Goal: Task Accomplishment & Management: Use online tool/utility

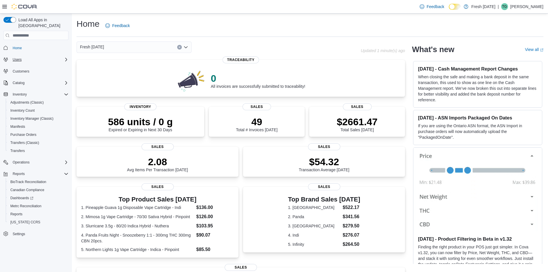
click at [64, 57] on icon "Complex example" at bounding box center [66, 59] width 5 height 5
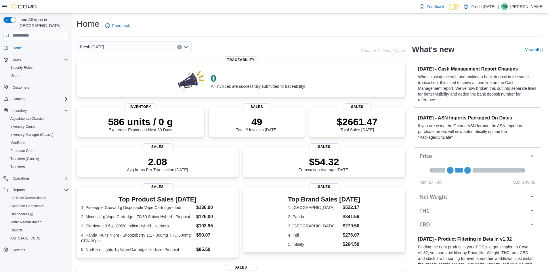
click at [68, 57] on icon "Complex example" at bounding box center [66, 59] width 5 height 5
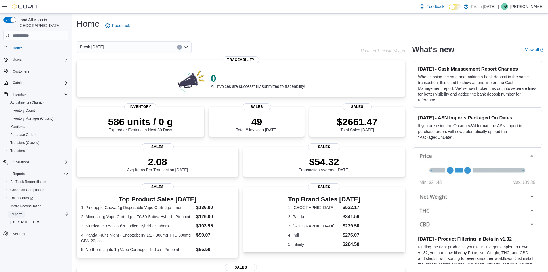
click at [16, 212] on span "Reports" at bounding box center [16, 214] width 12 height 5
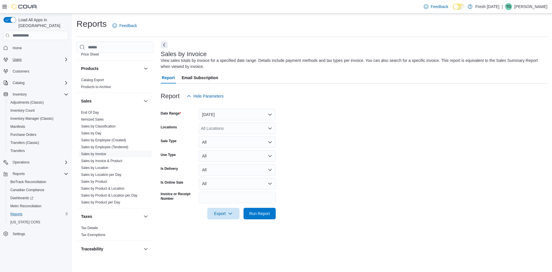
scroll to position [376, 0]
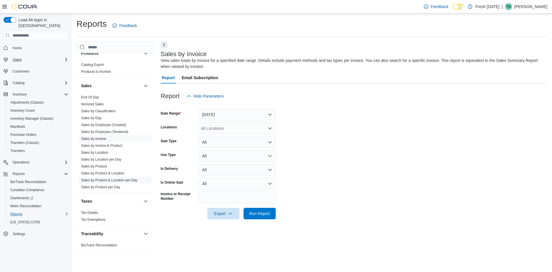
click at [109, 181] on link "Sales by Product & Location per Day" at bounding box center [109, 180] width 56 height 4
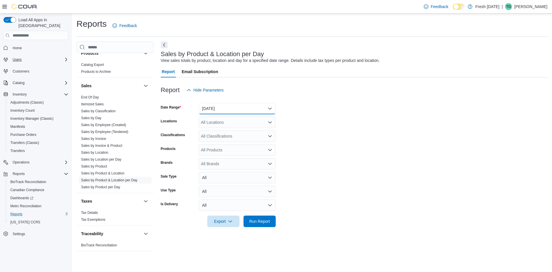
click at [263, 110] on button "Yesterday" at bounding box center [237, 109] width 77 height 12
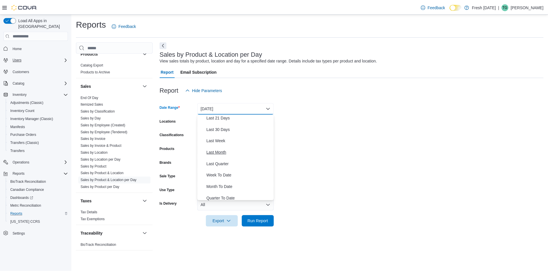
scroll to position [86, 0]
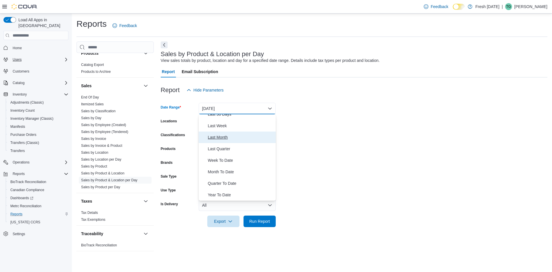
click at [221, 136] on span "Last Month" at bounding box center [241, 137] width 66 height 7
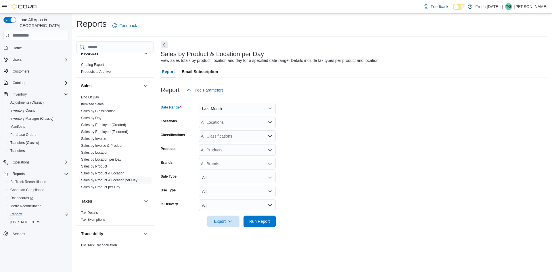
click at [262, 123] on div "All Locations" at bounding box center [237, 123] width 77 height 12
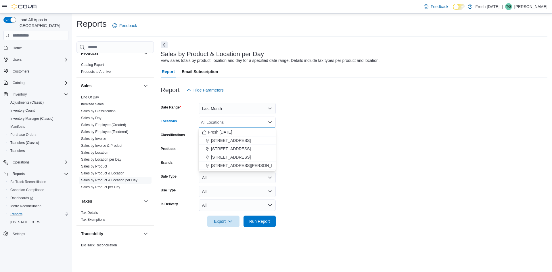
click at [267, 123] on div "All Locations" at bounding box center [237, 123] width 77 height 12
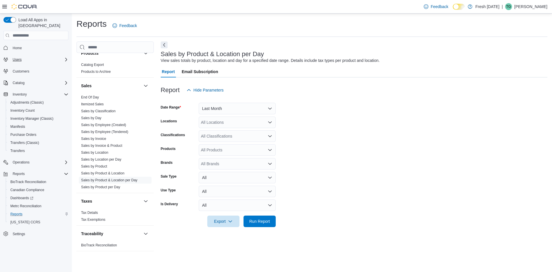
click at [270, 125] on div "All Locations" at bounding box center [237, 123] width 77 height 12
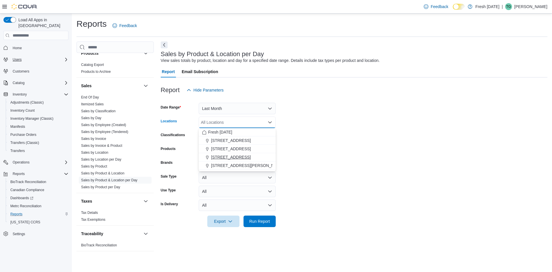
click at [243, 158] on span "2221 N. Belt Highway" at bounding box center [231, 157] width 40 height 6
click at [237, 157] on span "240 E. Linwood Blvd." at bounding box center [247, 157] width 73 height 6
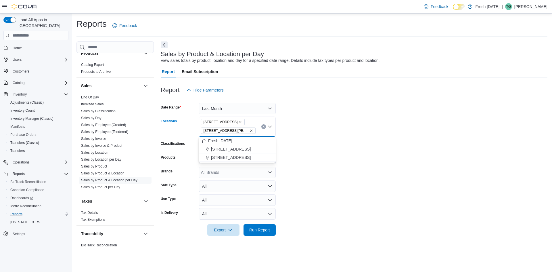
click at [236, 150] on span "10915 NW 45 Hwy" at bounding box center [231, 149] width 40 height 6
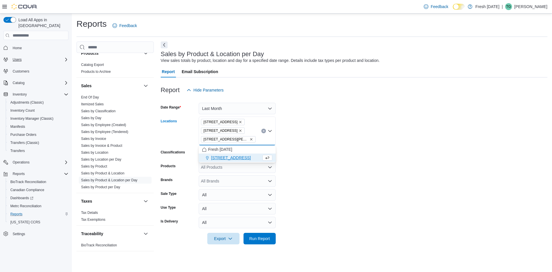
click at [348, 181] on form "Date Range Last Month Locations 10915 NW 45 Hwy 2221 N. Belt Highway 240 E. Lin…" at bounding box center [354, 170] width 387 height 148
click at [255, 241] on span "Run Report" at bounding box center [259, 238] width 21 height 6
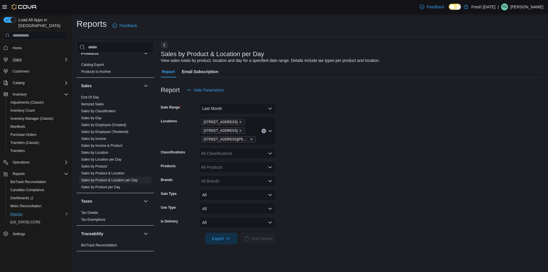
click at [460, 6] on icon at bounding box center [458, 6] width 3 height 3
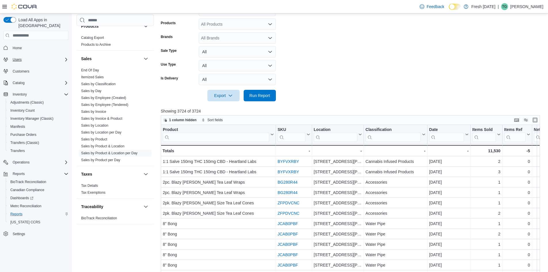
scroll to position [144, 0]
drag, startPoint x: 362, startPoint y: 119, endPoint x: 388, endPoint y: 119, distance: 26.8
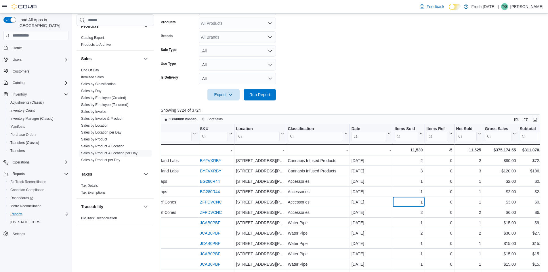
drag, startPoint x: 478, startPoint y: 198, endPoint x: 468, endPoint y: 193, distance: 11.0
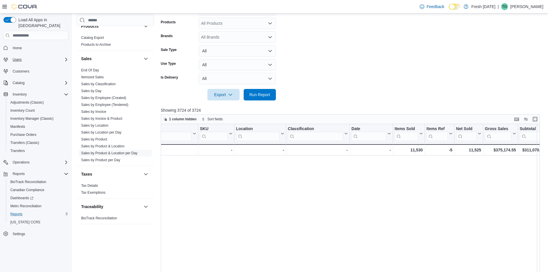
scroll to position [0, 515]
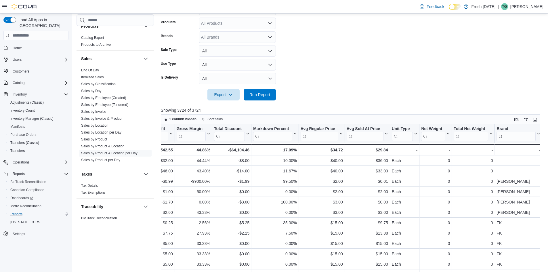
drag, startPoint x: 349, startPoint y: 192, endPoint x: 387, endPoint y: 202, distance: 38.9
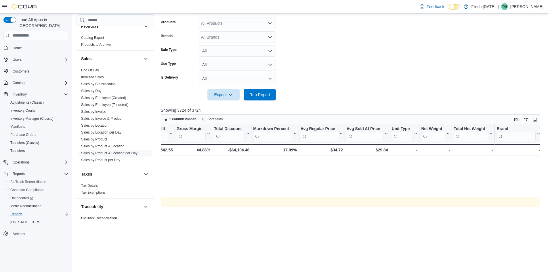
scroll to position [0, 0]
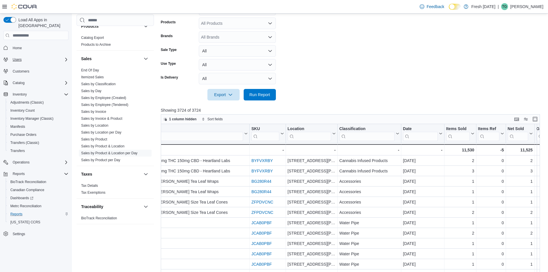
drag, startPoint x: 385, startPoint y: 202, endPoint x: 419, endPoint y: 201, distance: 33.7
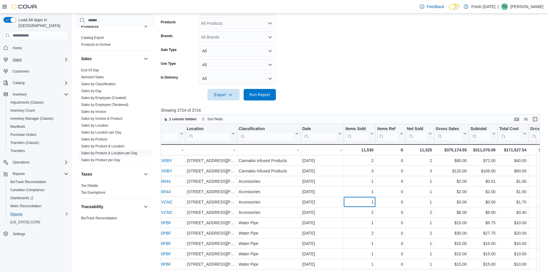
drag, startPoint x: 409, startPoint y: 200, endPoint x: 433, endPoint y: 200, distance: 23.9
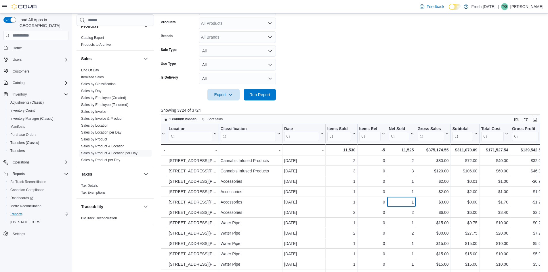
drag, startPoint x: 424, startPoint y: 197, endPoint x: 448, endPoint y: 196, distance: 23.9
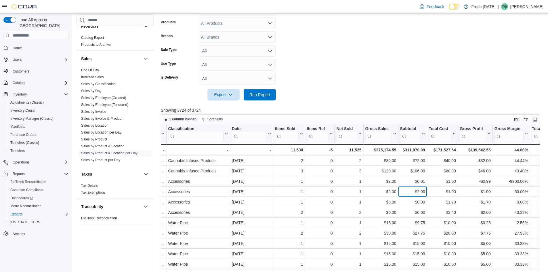
drag, startPoint x: 445, startPoint y: 193, endPoint x: 457, endPoint y: 192, distance: 12.5
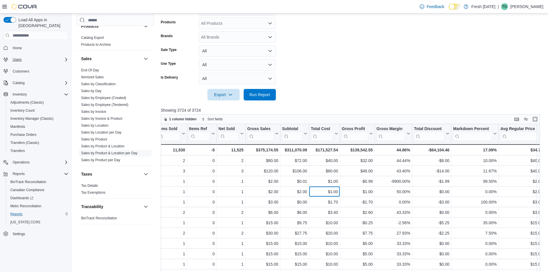
drag, startPoint x: 443, startPoint y: 189, endPoint x: 450, endPoint y: 188, distance: 6.7
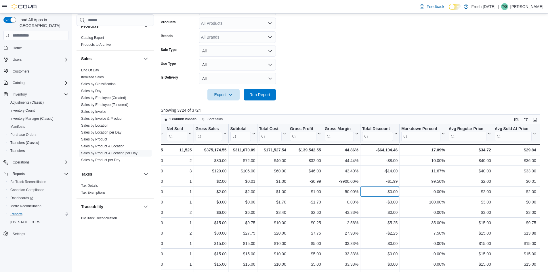
drag, startPoint x: 448, startPoint y: 189, endPoint x: 462, endPoint y: 189, distance: 14.7
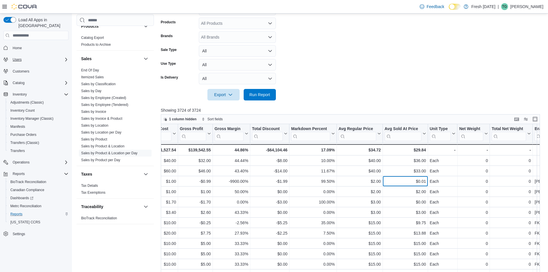
drag, startPoint x: 434, startPoint y: 188, endPoint x: 453, endPoint y: 186, distance: 19.9
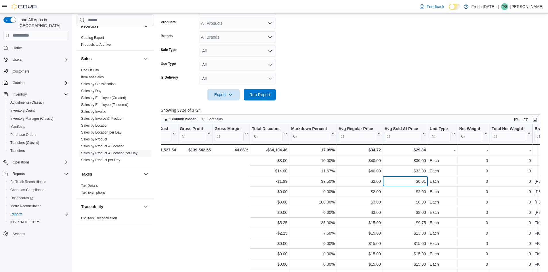
scroll to position [0, 642]
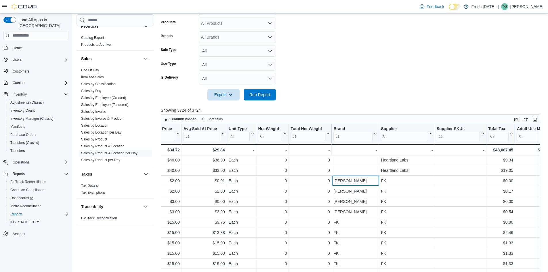
drag, startPoint x: 400, startPoint y: 183, endPoint x: 436, endPoint y: 184, distance: 36.9
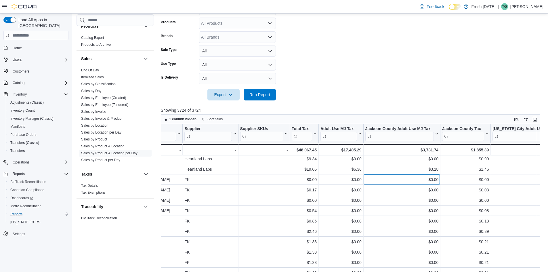
drag, startPoint x: 401, startPoint y: 183, endPoint x: 441, endPoint y: 186, distance: 39.8
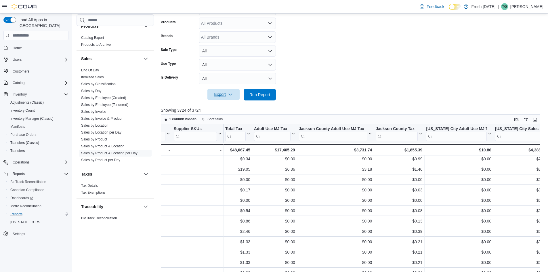
click at [223, 96] on span "Export" at bounding box center [223, 95] width 25 height 12
click at [227, 107] on span "Export to Excel" at bounding box center [224, 106] width 26 height 5
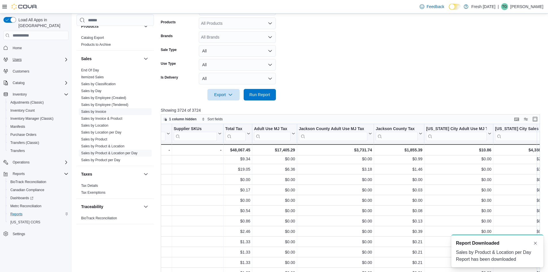
scroll to position [0, 0]
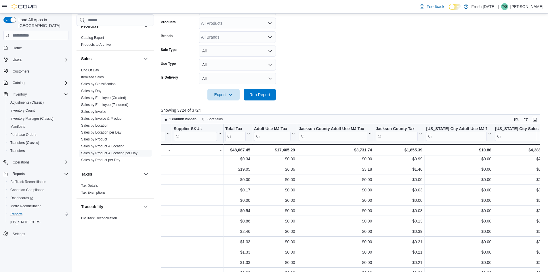
drag, startPoint x: 371, startPoint y: 51, endPoint x: 373, endPoint y: 119, distance: 68.5
click at [371, 51] on form "Date Range Last Month Locations 10915 NW 45 Hwy 2221 N. Belt Highway 240 E. Lin…" at bounding box center [352, 26] width 383 height 148
click at [102, 125] on link "Sales by Location" at bounding box center [94, 125] width 27 height 4
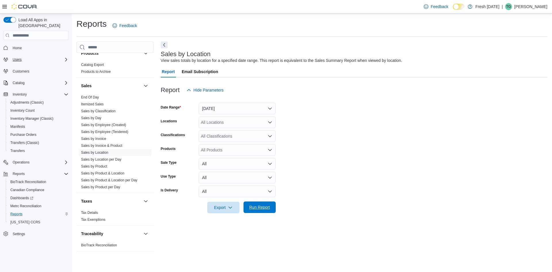
click at [262, 206] on span "Run Report" at bounding box center [259, 207] width 21 height 6
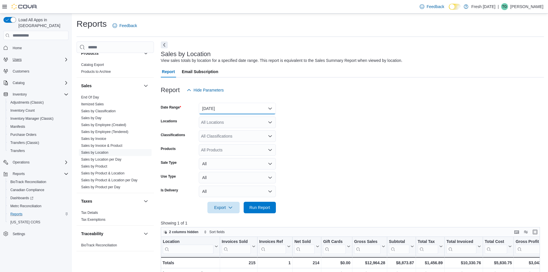
click at [272, 108] on button "Yesterday" at bounding box center [237, 109] width 77 height 12
click at [361, 132] on form "Date Range Yesterday Locations All Locations Classifications All Classification…" at bounding box center [352, 154] width 383 height 117
click at [269, 108] on button "Yesterday" at bounding box center [237, 109] width 77 height 12
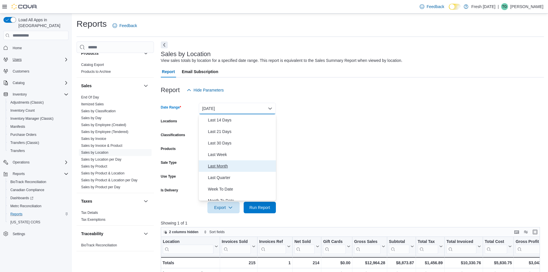
click at [220, 169] on span "Last Month" at bounding box center [241, 166] width 66 height 7
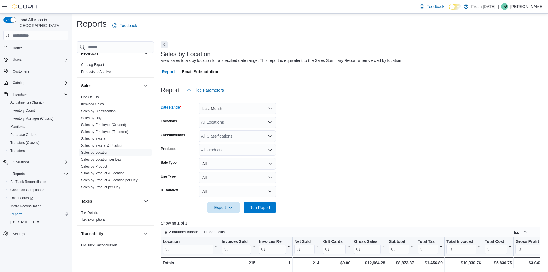
click at [268, 123] on icon "Open list of options" at bounding box center [270, 122] width 5 height 5
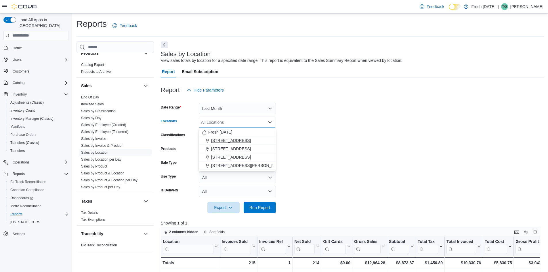
click at [241, 141] on span "10915 NW 45 Hwy" at bounding box center [231, 141] width 40 height 6
click at [239, 148] on span "2221 N. Belt Highway" at bounding box center [231, 149] width 40 height 6
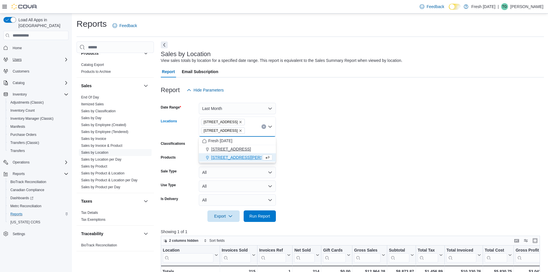
click at [239, 156] on span "240 E. Linwood Blvd." at bounding box center [247, 157] width 73 height 6
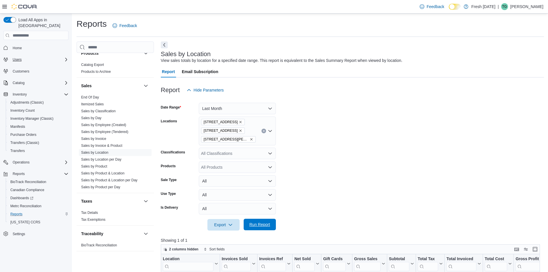
click at [260, 226] on span "Run Report" at bounding box center [259, 225] width 21 height 6
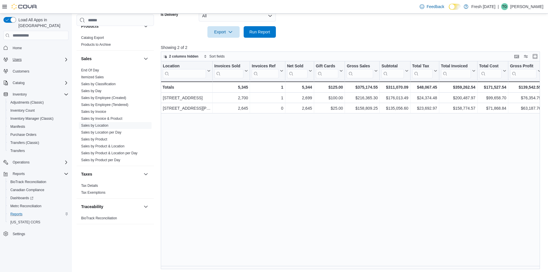
scroll to position [51, 0]
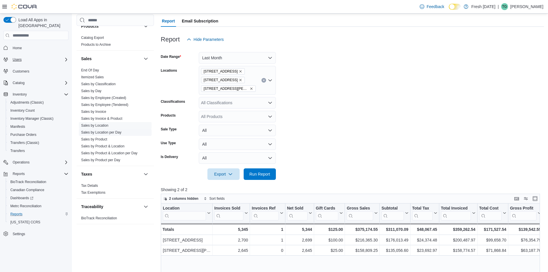
click at [111, 132] on link "Sales by Location per Day" at bounding box center [101, 132] width 40 height 4
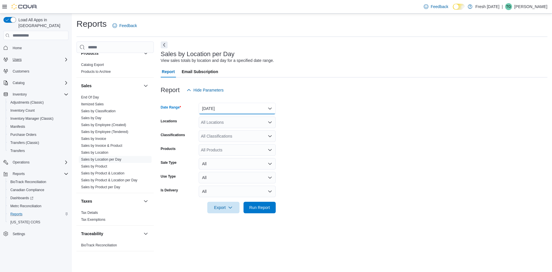
click at [229, 108] on button "Yesterday" at bounding box center [237, 109] width 77 height 12
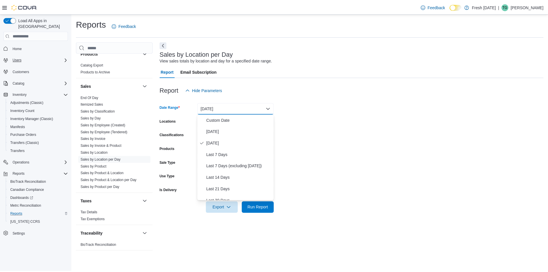
scroll to position [29, 0]
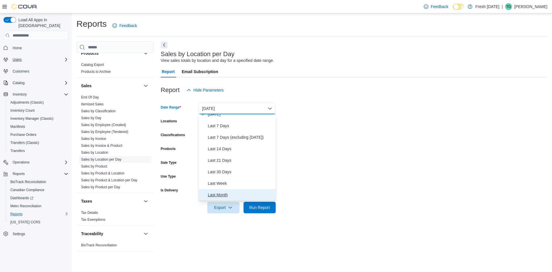
click at [224, 194] on span "Last Month" at bounding box center [241, 194] width 66 height 7
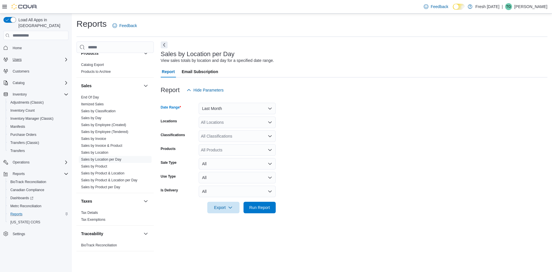
click at [220, 120] on div "All Locations" at bounding box center [237, 123] width 77 height 12
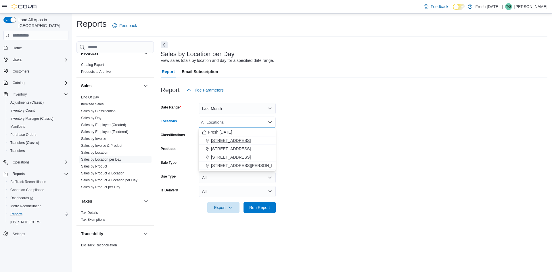
click at [222, 141] on span "10915 NW 45 Hwy" at bounding box center [231, 141] width 40 height 6
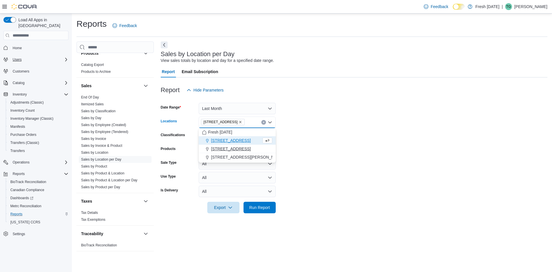
click at [225, 148] on span "2221 N. Belt Highway" at bounding box center [231, 149] width 40 height 6
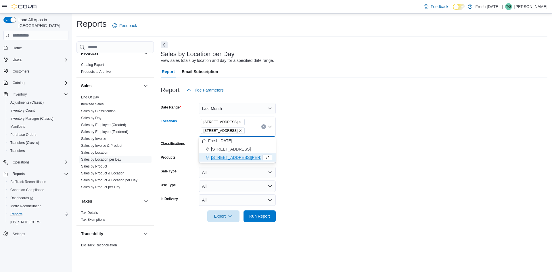
click at [224, 156] on span "240 E. Linwood Blvd." at bounding box center [247, 157] width 73 height 6
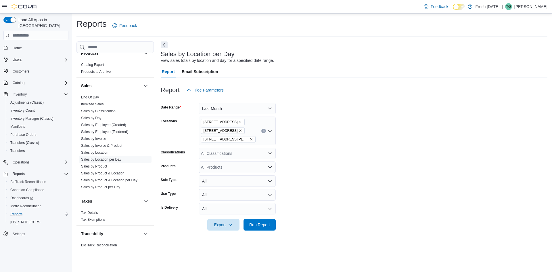
click at [395, 162] on form "Date Range Last Month Locations 10915 NW 45 Hwy 2221 N. Belt Highway 240 E. Lin…" at bounding box center [354, 163] width 387 height 135
click at [264, 226] on span "Run Report" at bounding box center [259, 225] width 21 height 6
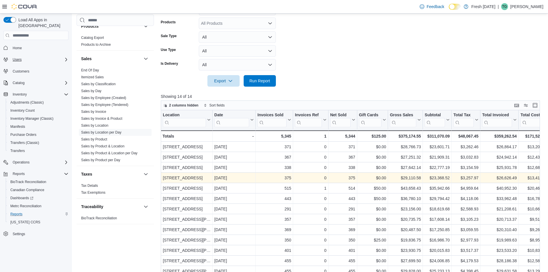
scroll to position [86, 0]
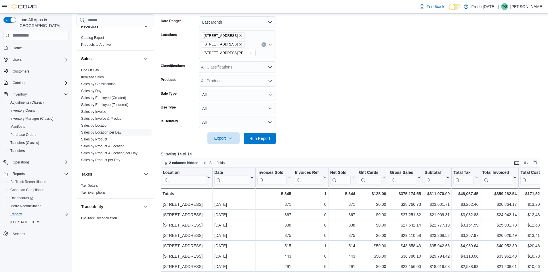
click at [230, 139] on icon "button" at bounding box center [230, 138] width 5 height 5
click at [227, 150] on span "Export to Excel" at bounding box center [224, 150] width 26 height 5
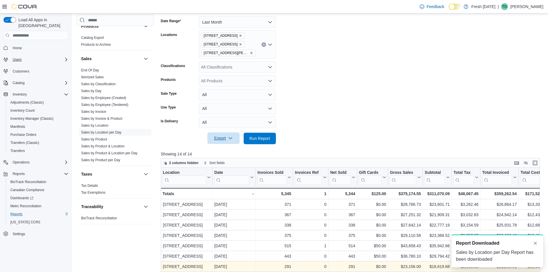
scroll to position [0, 0]
